Goal: Transaction & Acquisition: Register for event/course

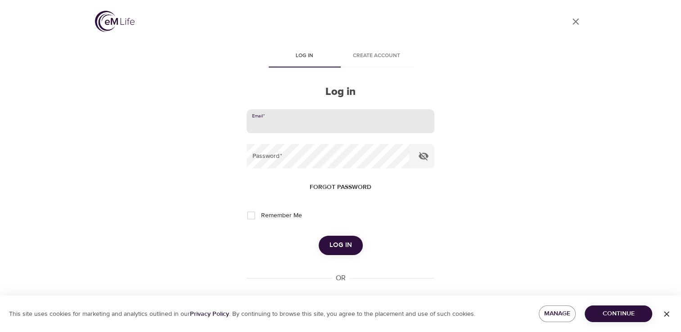
click at [286, 129] on input "email" at bounding box center [340, 121] width 187 height 24
type input "[EMAIL_ADDRESS][DOMAIN_NAME]"
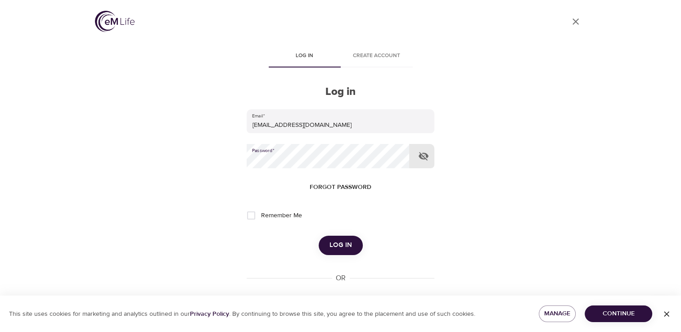
click at [346, 248] on span "Log in" at bounding box center [341, 246] width 23 height 12
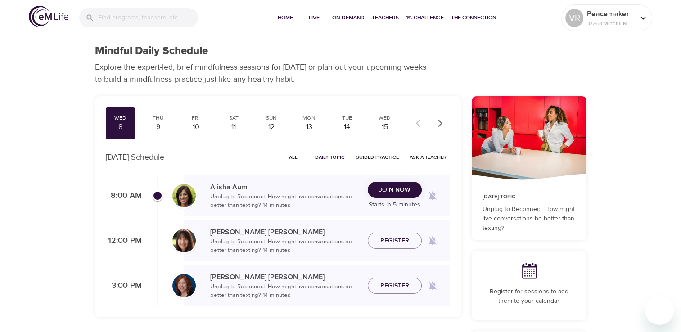
click at [346, 248] on p "Unplug to Reconnect: How might live conversations be better than texting? · 14 …" at bounding box center [285, 247] width 150 height 18
drag, startPoint x: 0, startPoint y: 0, endPoint x: 346, endPoint y: 248, distance: 425.7
click at [346, 248] on p "Unplug to Reconnect: How might live conversations be better than texting? · 14 …" at bounding box center [285, 247] width 150 height 18
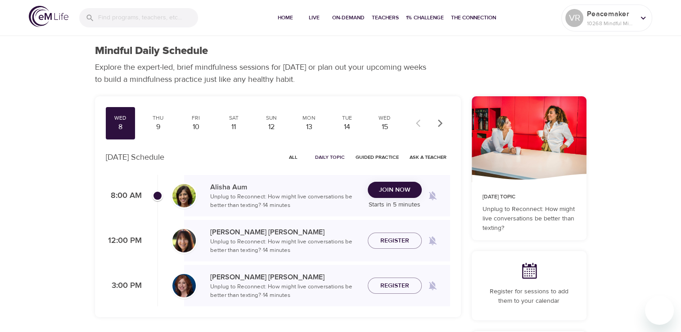
click at [392, 193] on span "Join Now" at bounding box center [395, 190] width 32 height 11
